Goal: Task Accomplishment & Management: Use online tool/utility

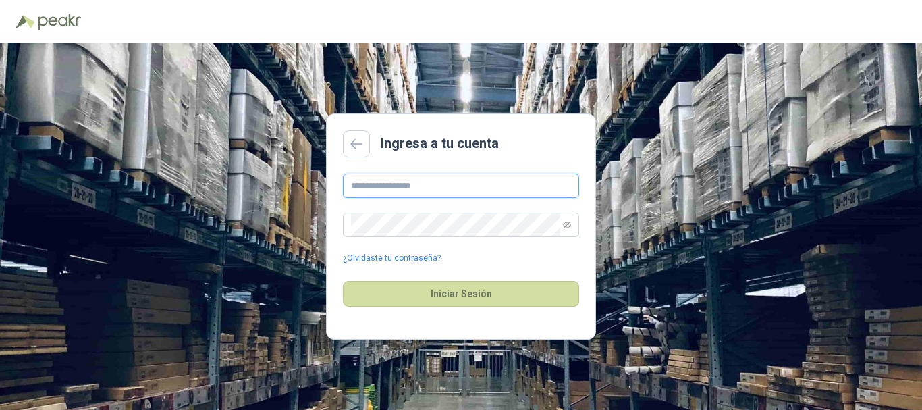
click at [434, 188] on input "text" at bounding box center [461, 185] width 236 height 24
type input "**********"
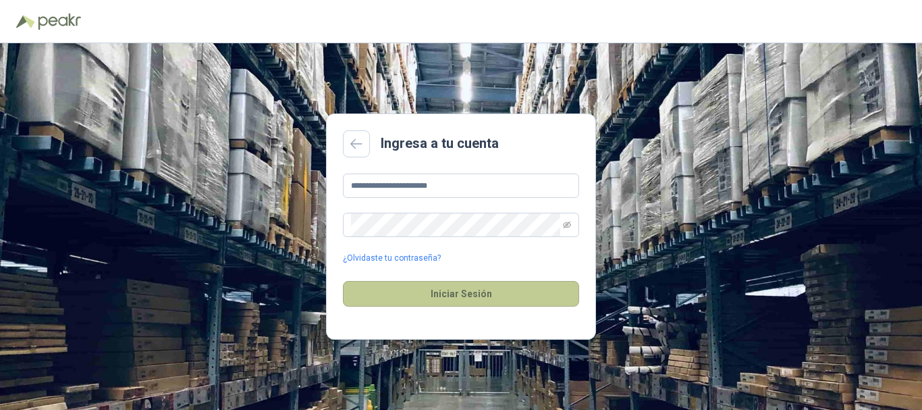
click at [458, 289] on button "Iniciar Sesión" at bounding box center [461, 294] width 236 height 26
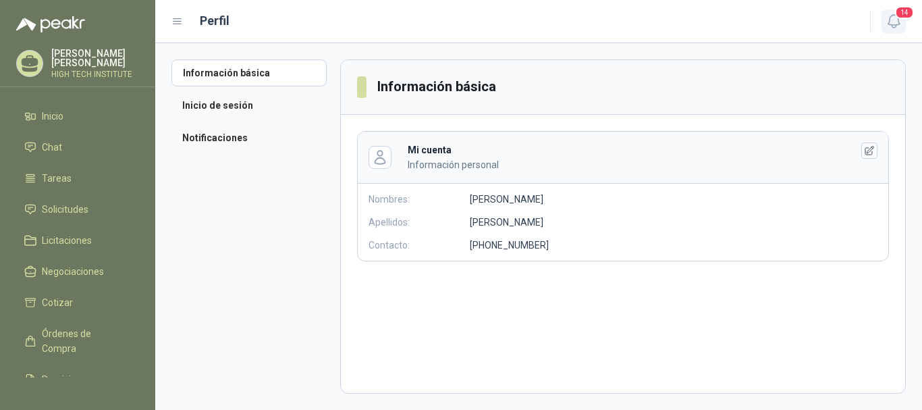
click at [893, 24] on icon "button" at bounding box center [893, 21] width 17 height 17
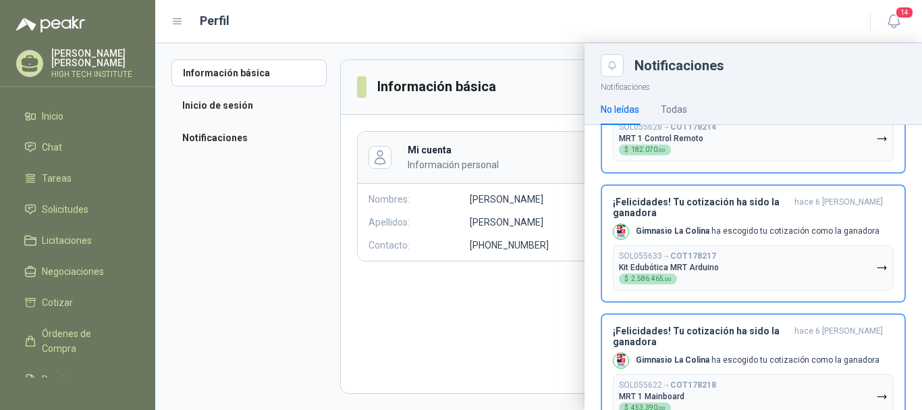
scroll to position [1214, 0]
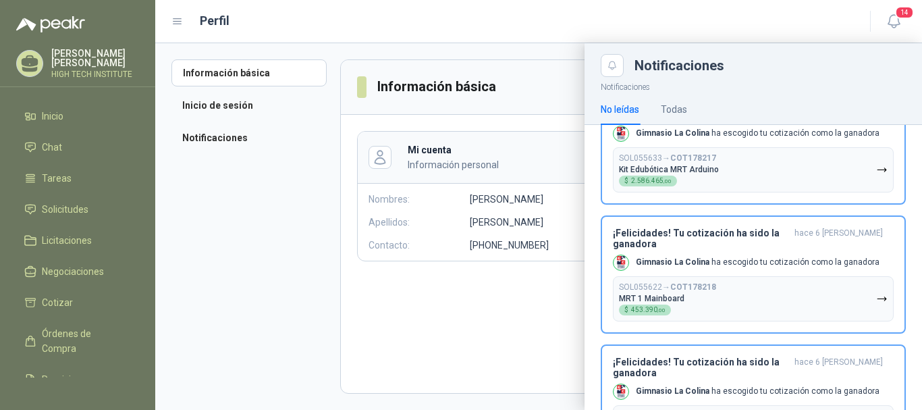
click at [165, 188] on div at bounding box center [538, 226] width 766 height 366
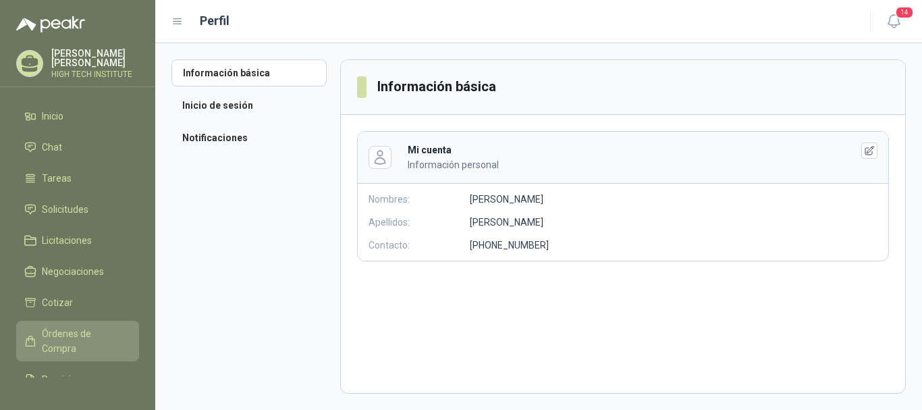
click at [55, 326] on span "Órdenes de Compra" at bounding box center [84, 341] width 84 height 30
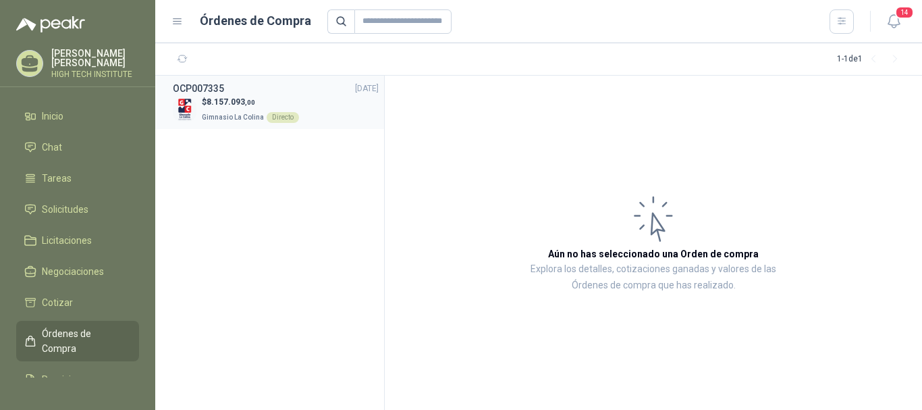
click at [241, 109] on p "Gimnasio La Colina Directo" at bounding box center [250, 116] width 97 height 15
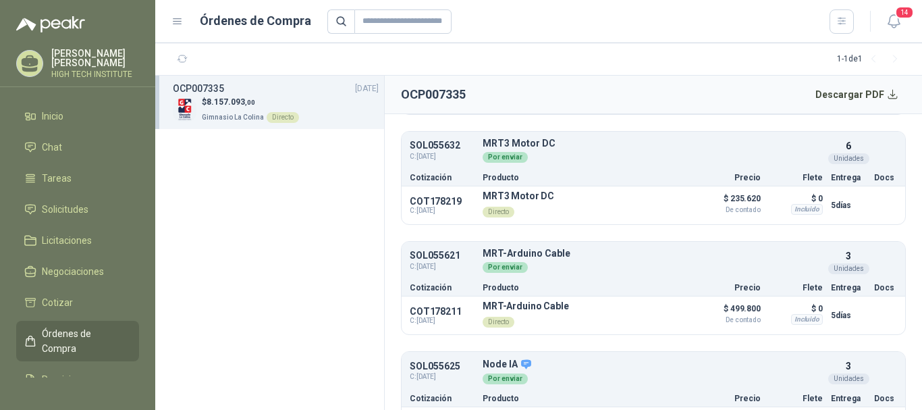
scroll to position [1266, 0]
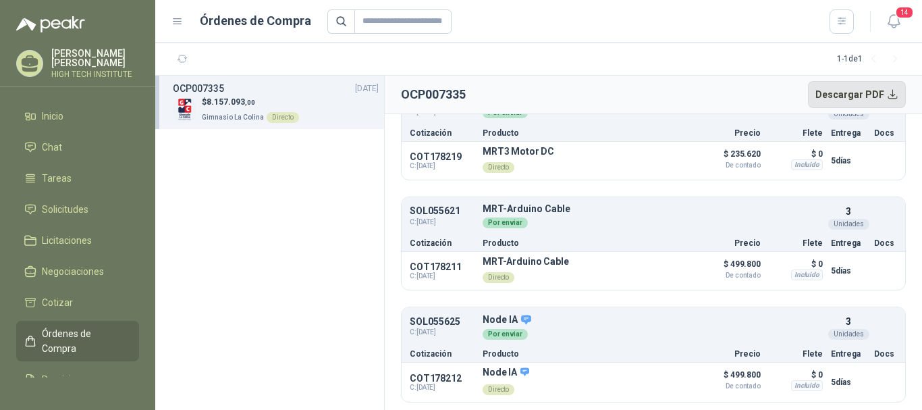
click at [887, 94] on button "Descargar PDF" at bounding box center [857, 94] width 98 height 27
